Goal: Consume media (video, audio)

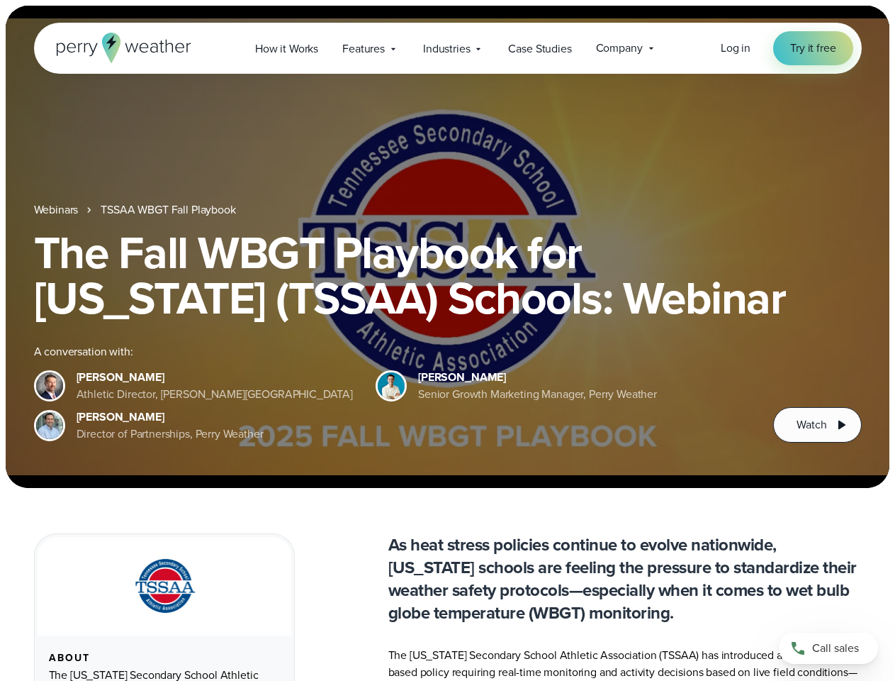
click at [447, 340] on div "The Fall WBGT Playbook for [US_STATE] (TSSAA) Schools: Webinar A conversation w…" at bounding box center [448, 336] width 828 height 213
click at [447, 48] on span "Industries" at bounding box center [446, 48] width 47 height 17
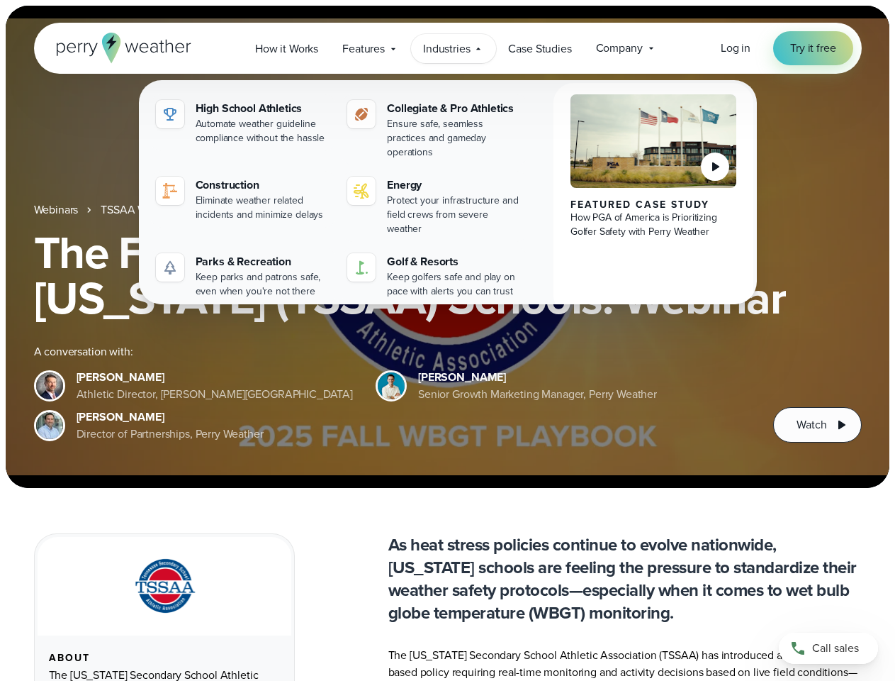
click at [447, 247] on h1 "The Fall WBGT Playbook for [US_STATE] (TSSAA) Schools: Webinar" at bounding box center [448, 275] width 828 height 91
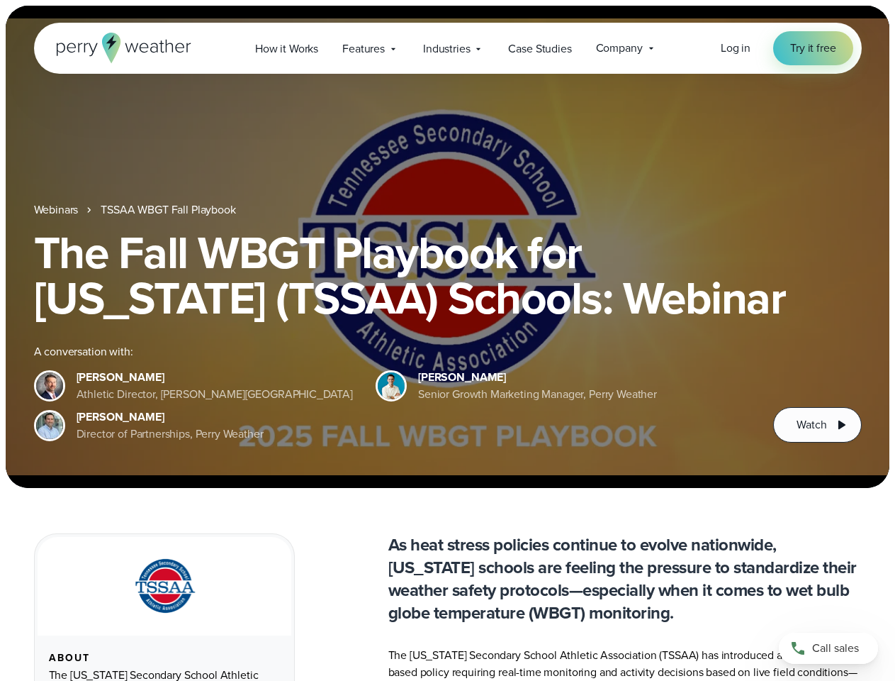
click at [169, 210] on link "TSSAA WBGT Fall Playbook" at bounding box center [168, 209] width 135 height 17
click at [817, 425] on span "Watch" at bounding box center [812, 424] width 30 height 17
